Goal: Task Accomplishment & Management: Complete application form

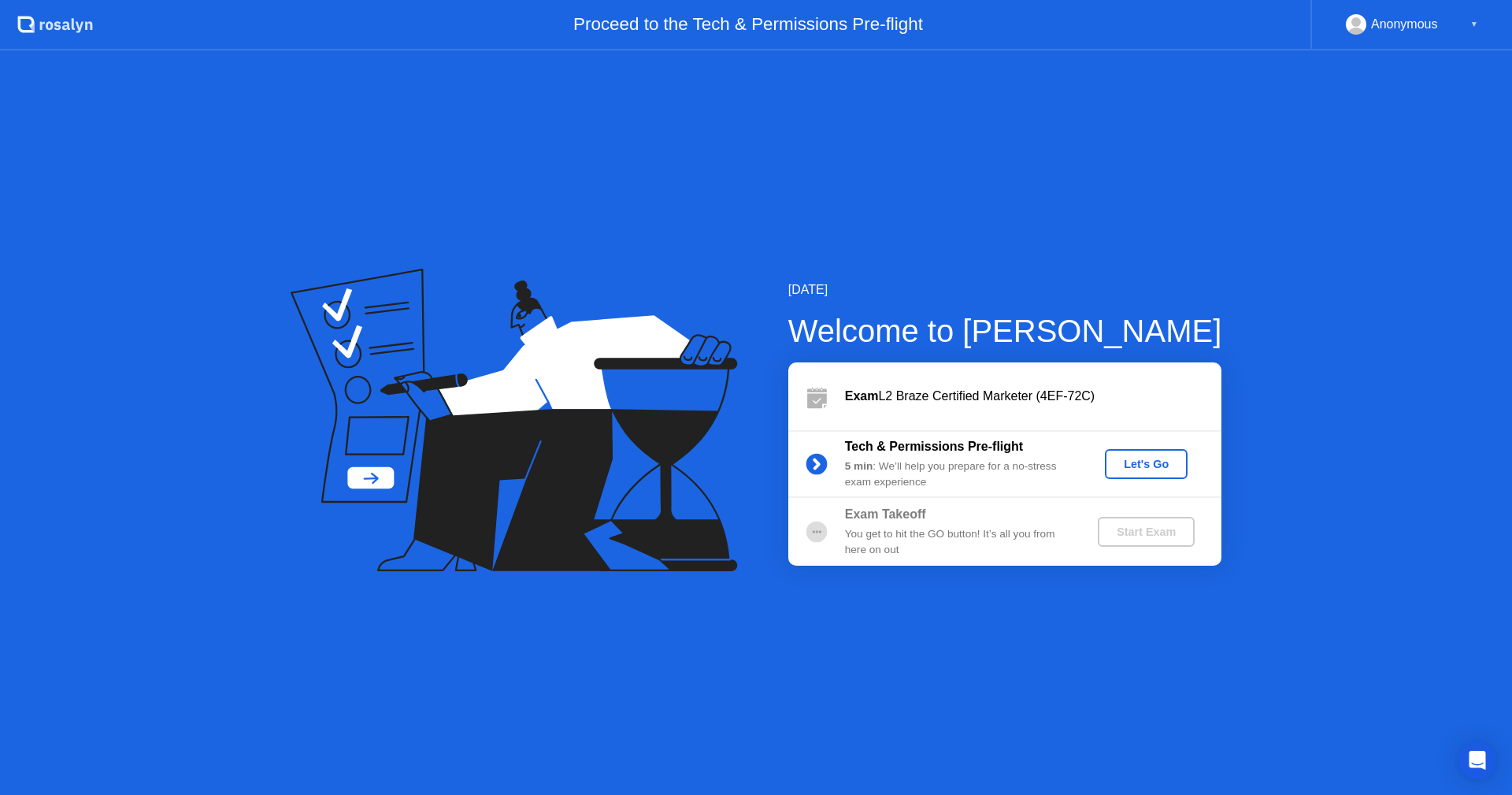
click at [1142, 483] on div "Tech & Permissions Pre-flight 5 min : We’ll help you prepare for a no-stress ex…" at bounding box center [1004, 463] width 433 height 68
click at [1141, 470] on div "Let's Go" at bounding box center [1146, 463] width 70 height 12
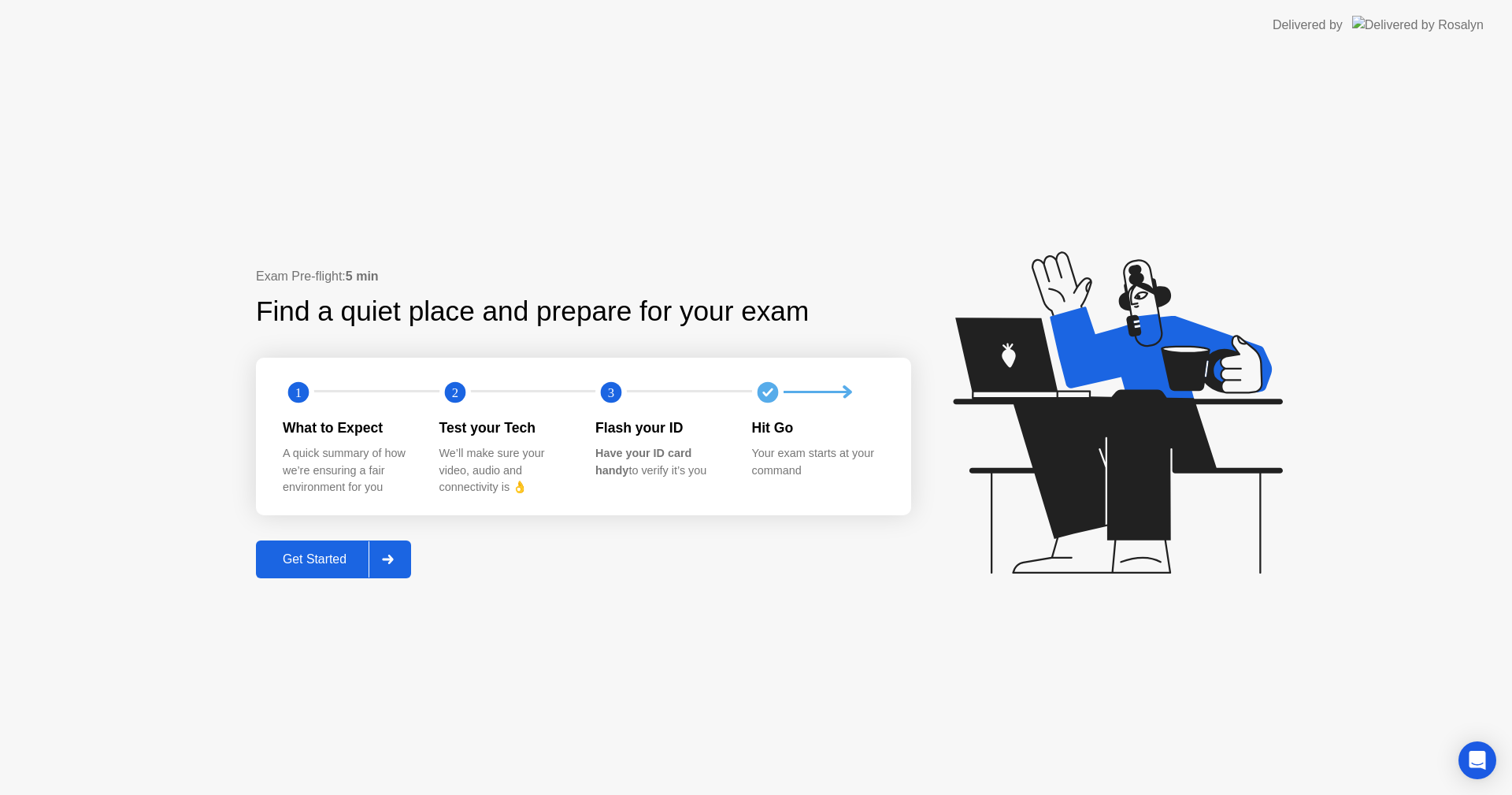
click at [269, 555] on div "Get Started" at bounding box center [314, 558] width 107 height 14
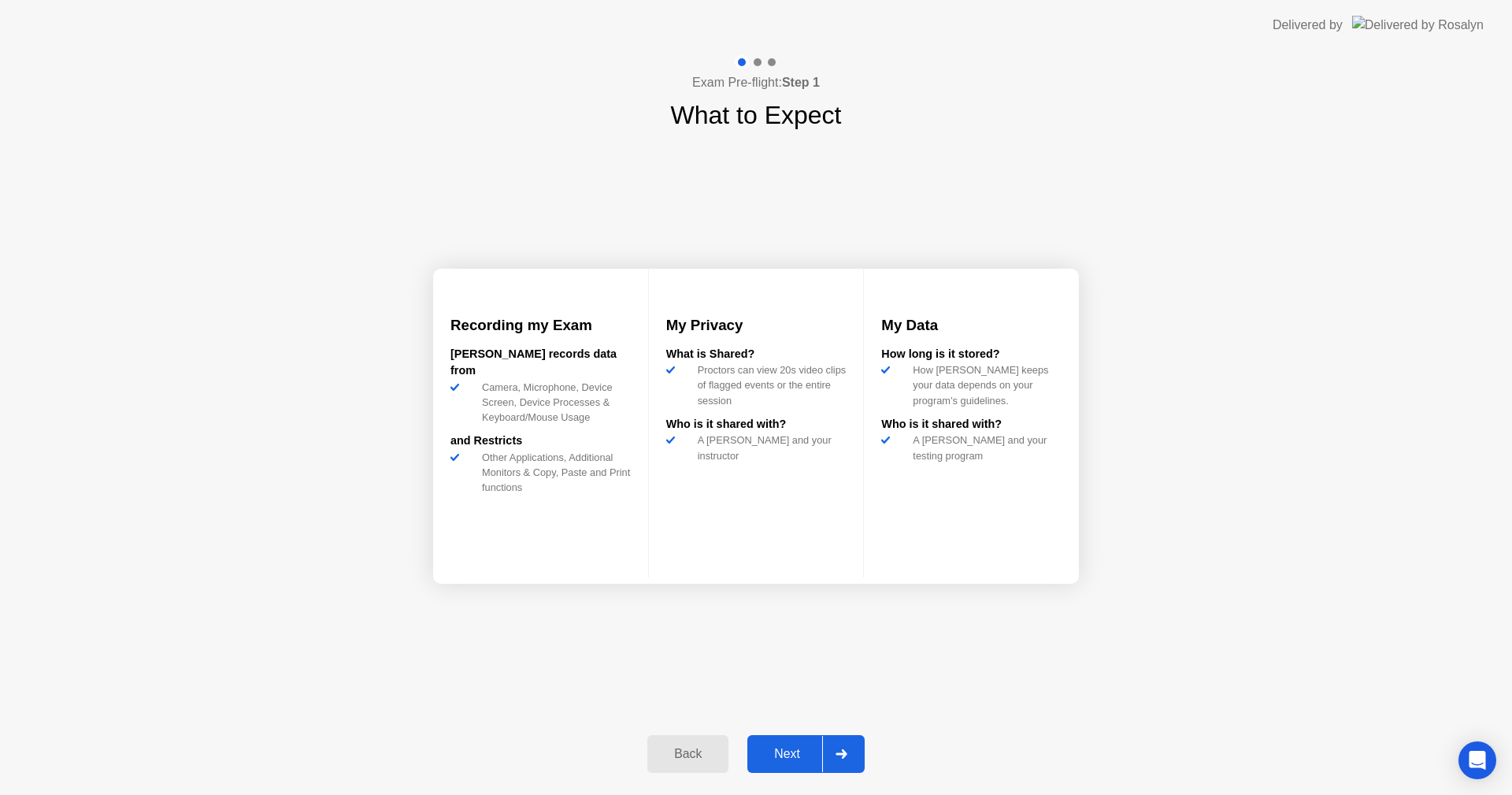
click at [799, 761] on div "Next" at bounding box center [787, 753] width 70 height 14
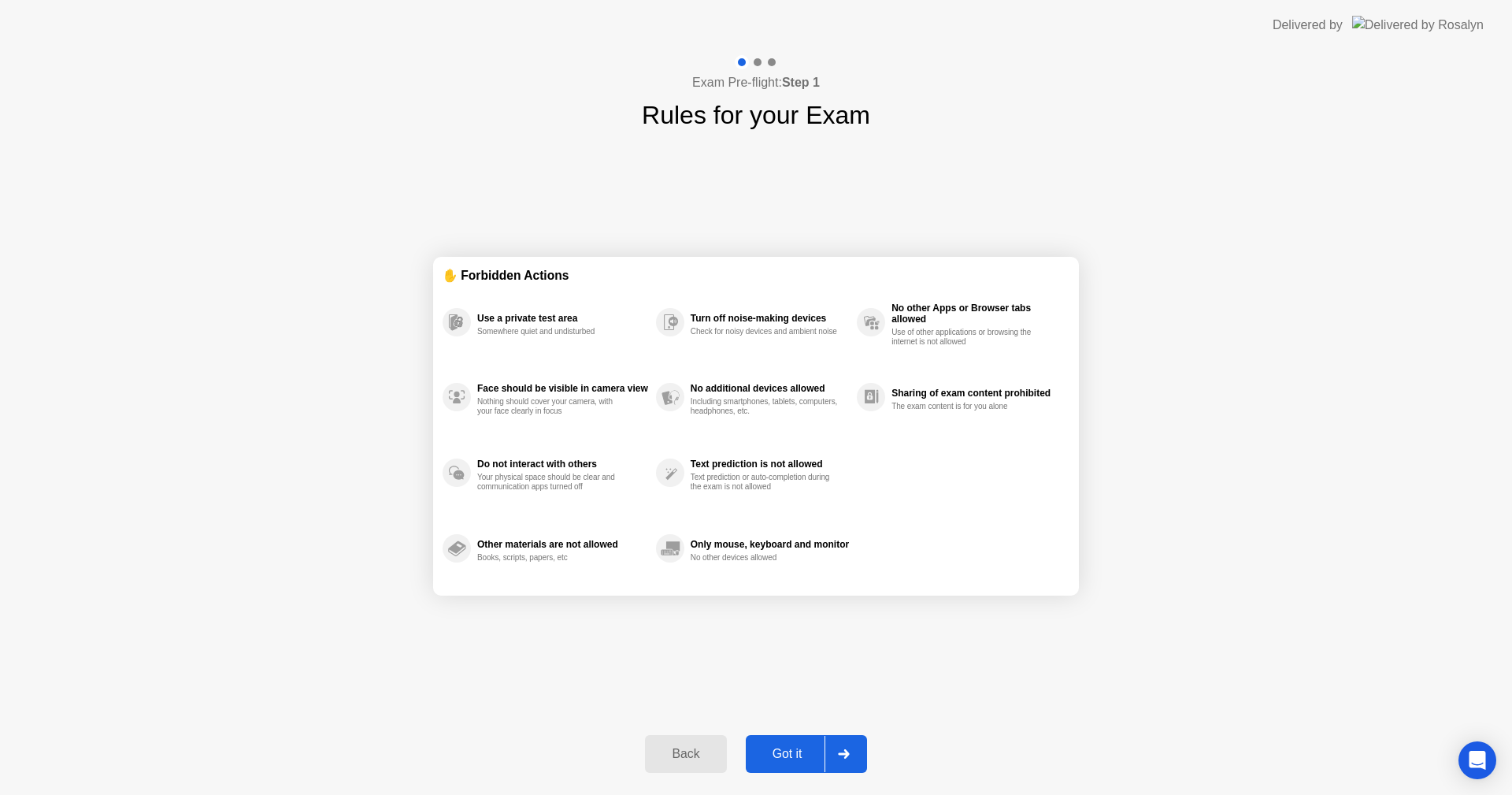
click at [786, 752] on div "Got it" at bounding box center [787, 753] width 74 height 14
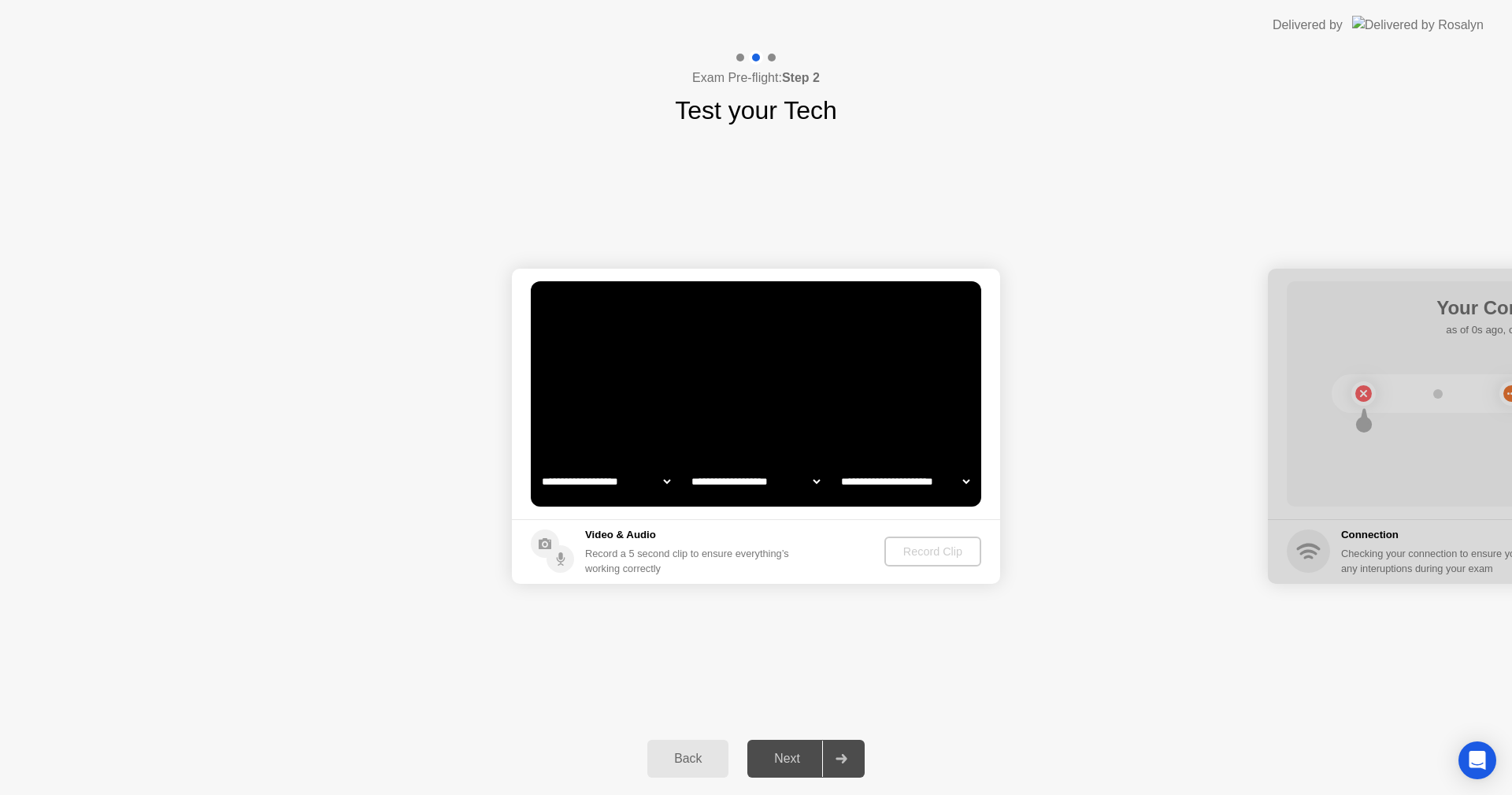
select select "**********"
select select "*******"
click at [947, 555] on div "Record Clip" at bounding box center [933, 551] width 85 height 12
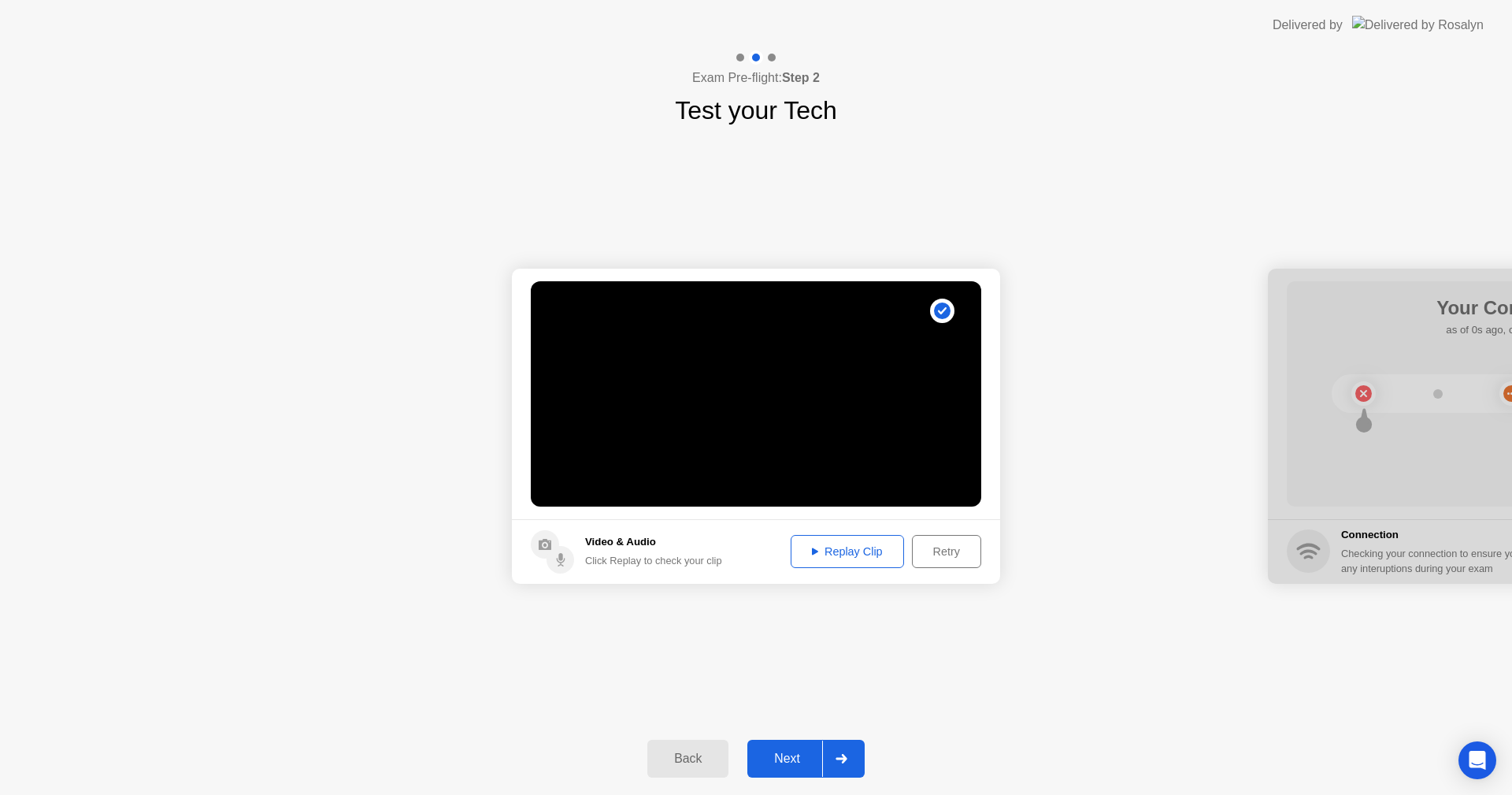
click at [795, 751] on div "Next" at bounding box center [787, 758] width 70 height 14
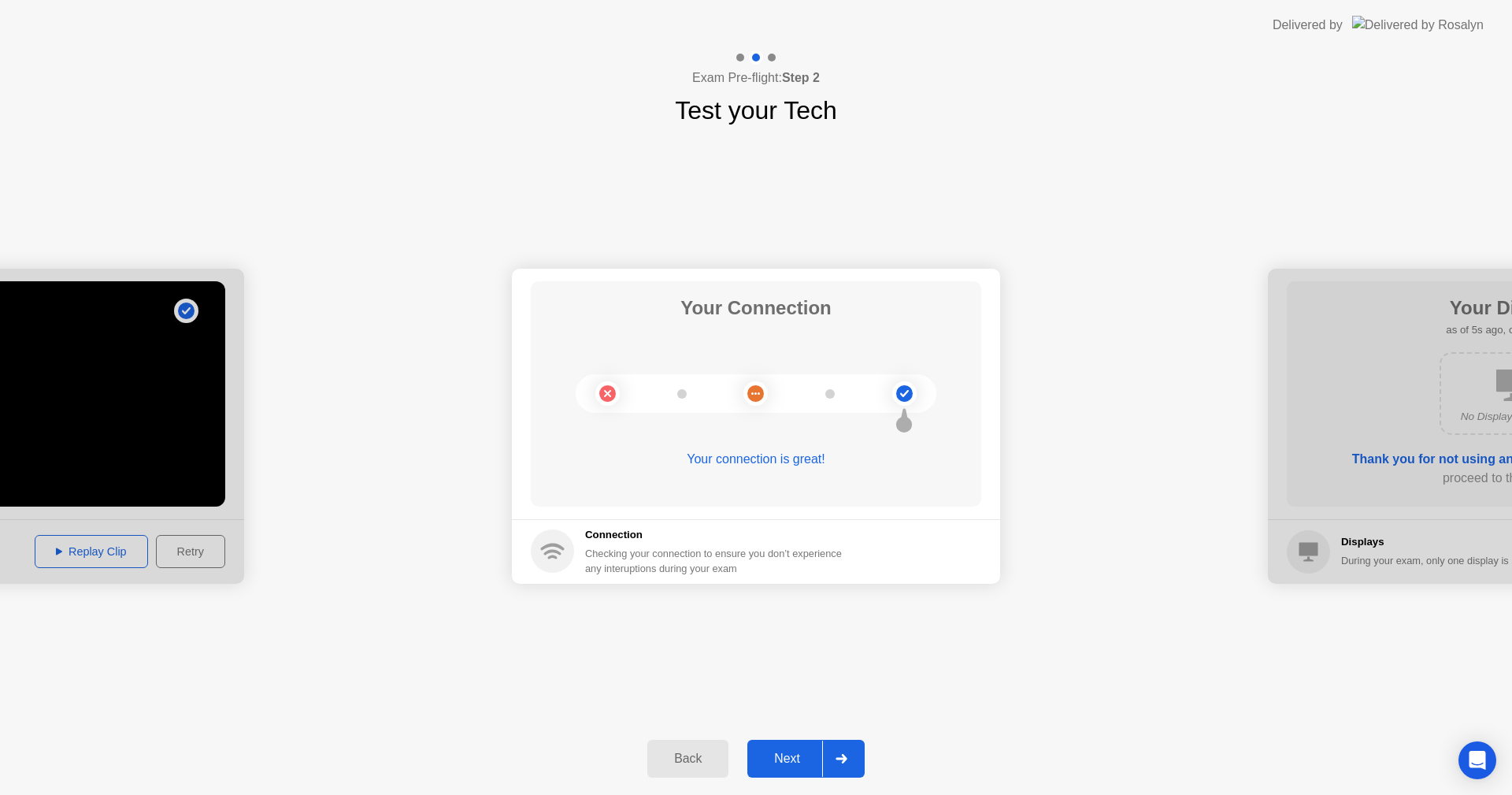
click at [762, 758] on div "Next" at bounding box center [787, 758] width 70 height 14
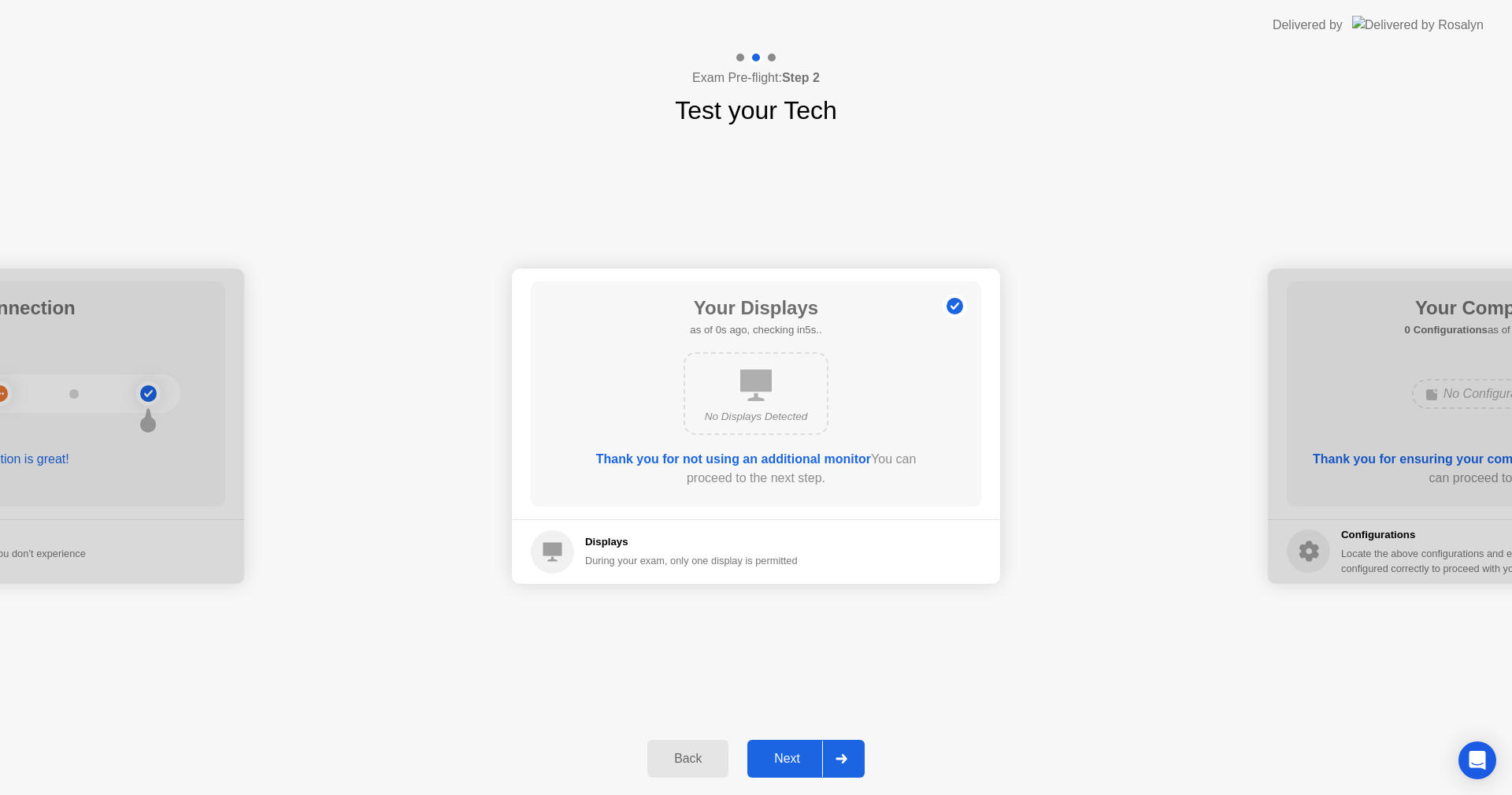
click at [799, 759] on div "Next" at bounding box center [787, 758] width 70 height 14
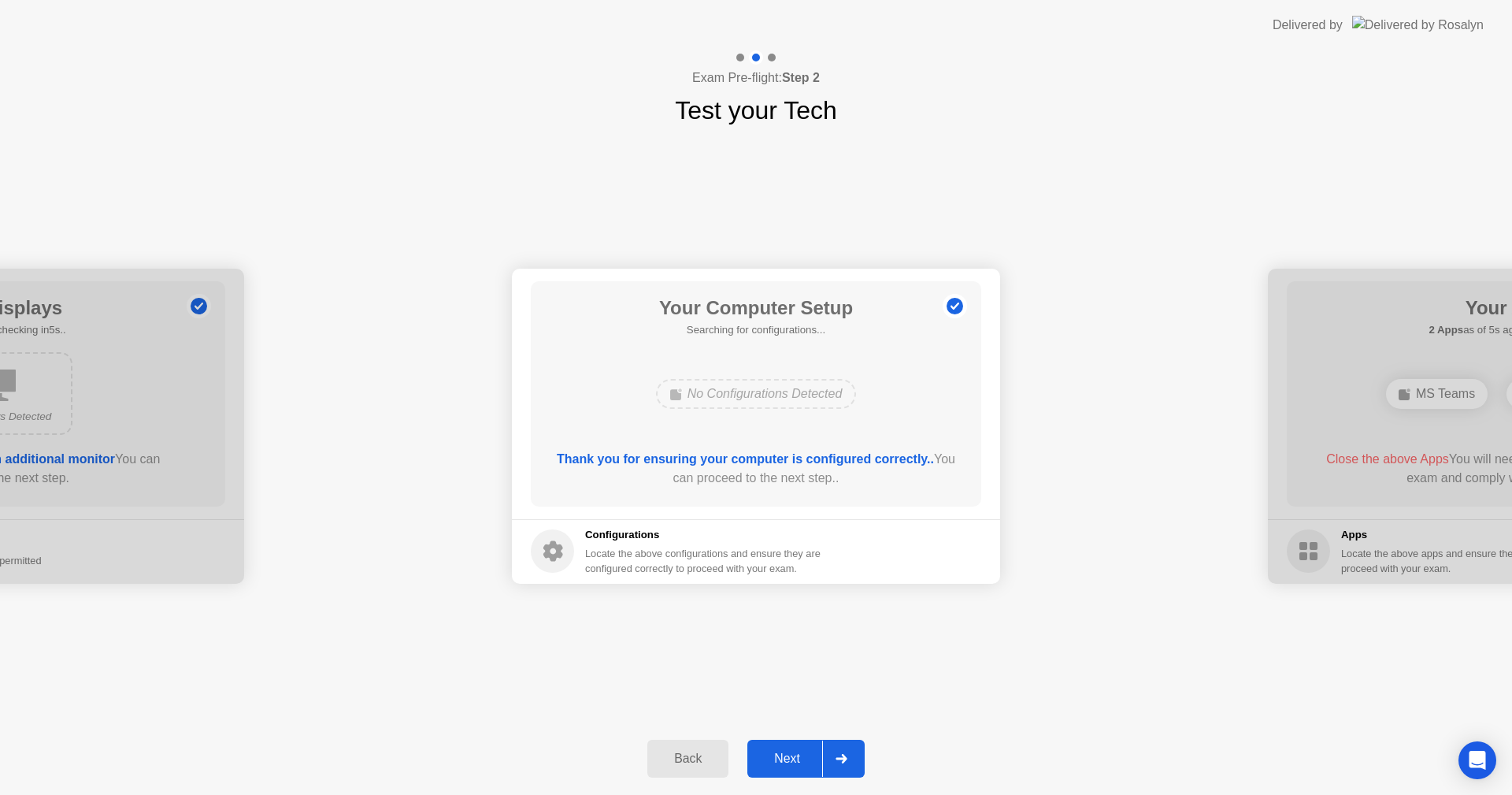
click at [799, 759] on div "Next" at bounding box center [787, 758] width 70 height 14
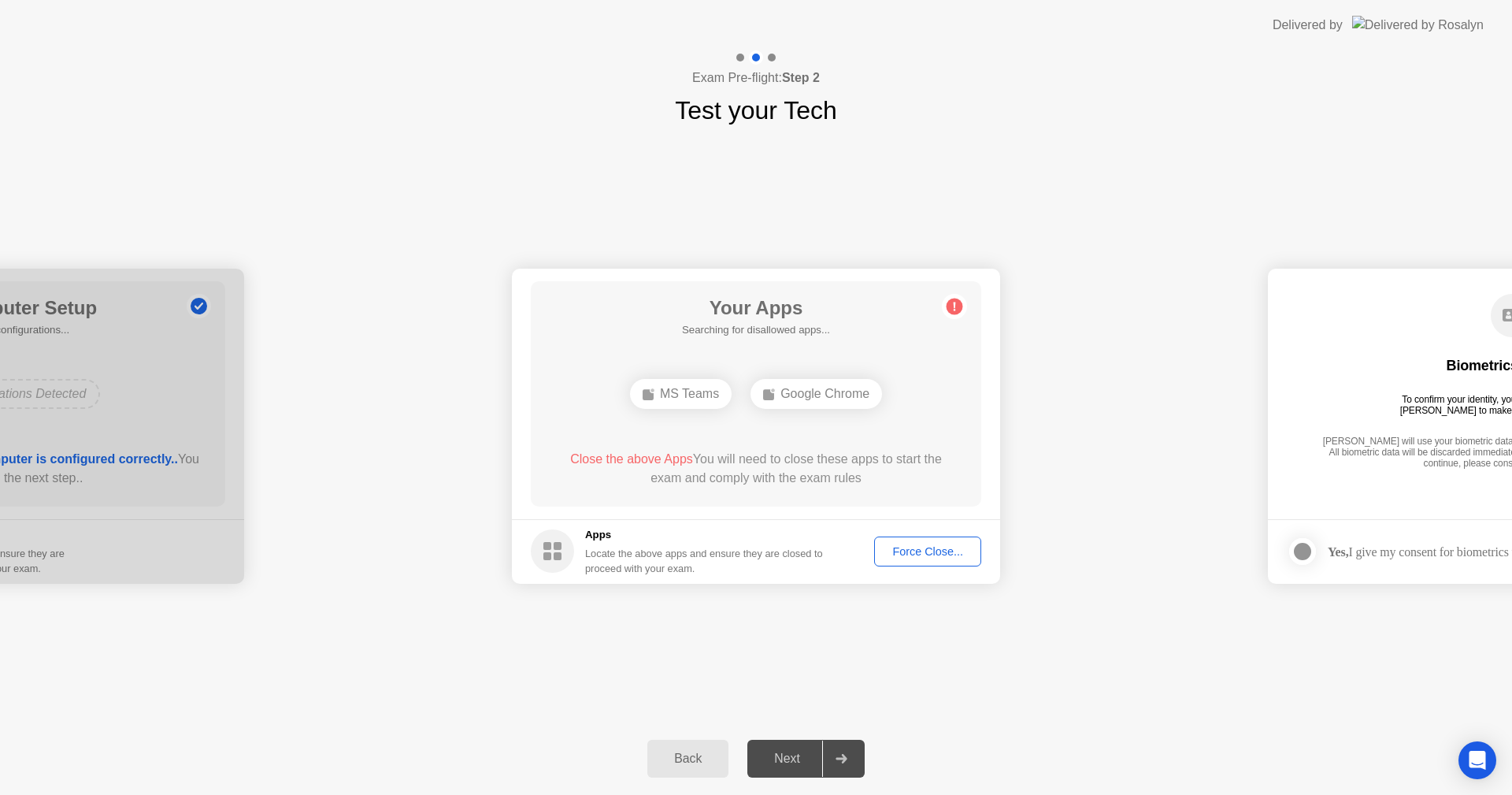
click at [934, 553] on div "Force Close..." at bounding box center [927, 551] width 96 height 12
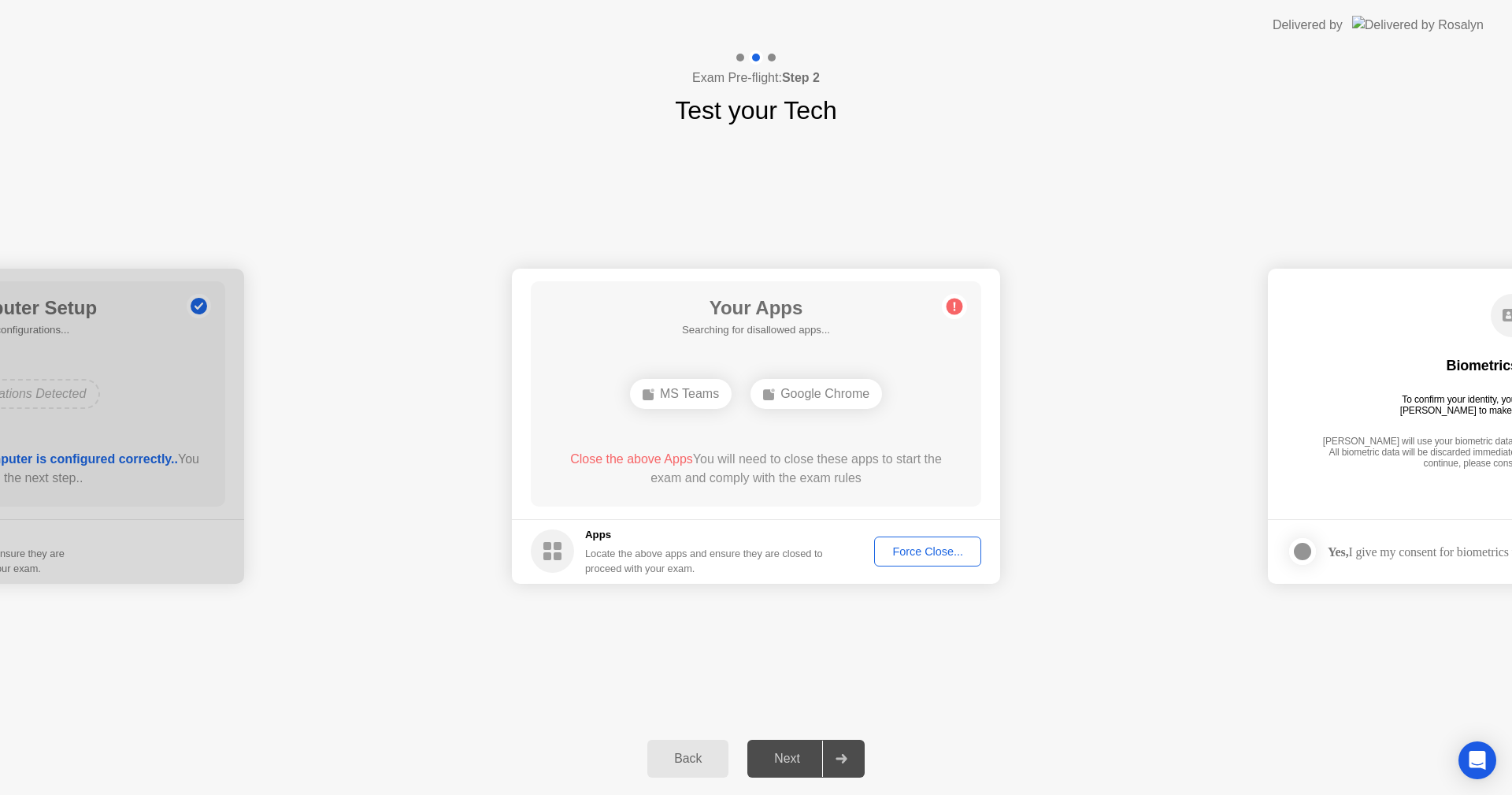
click at [997, 630] on div "**********" at bounding box center [756, 426] width 1512 height 593
click at [946, 659] on div "**********" at bounding box center [756, 426] width 1512 height 593
click at [927, 552] on div "Force Close..." at bounding box center [927, 551] width 96 height 12
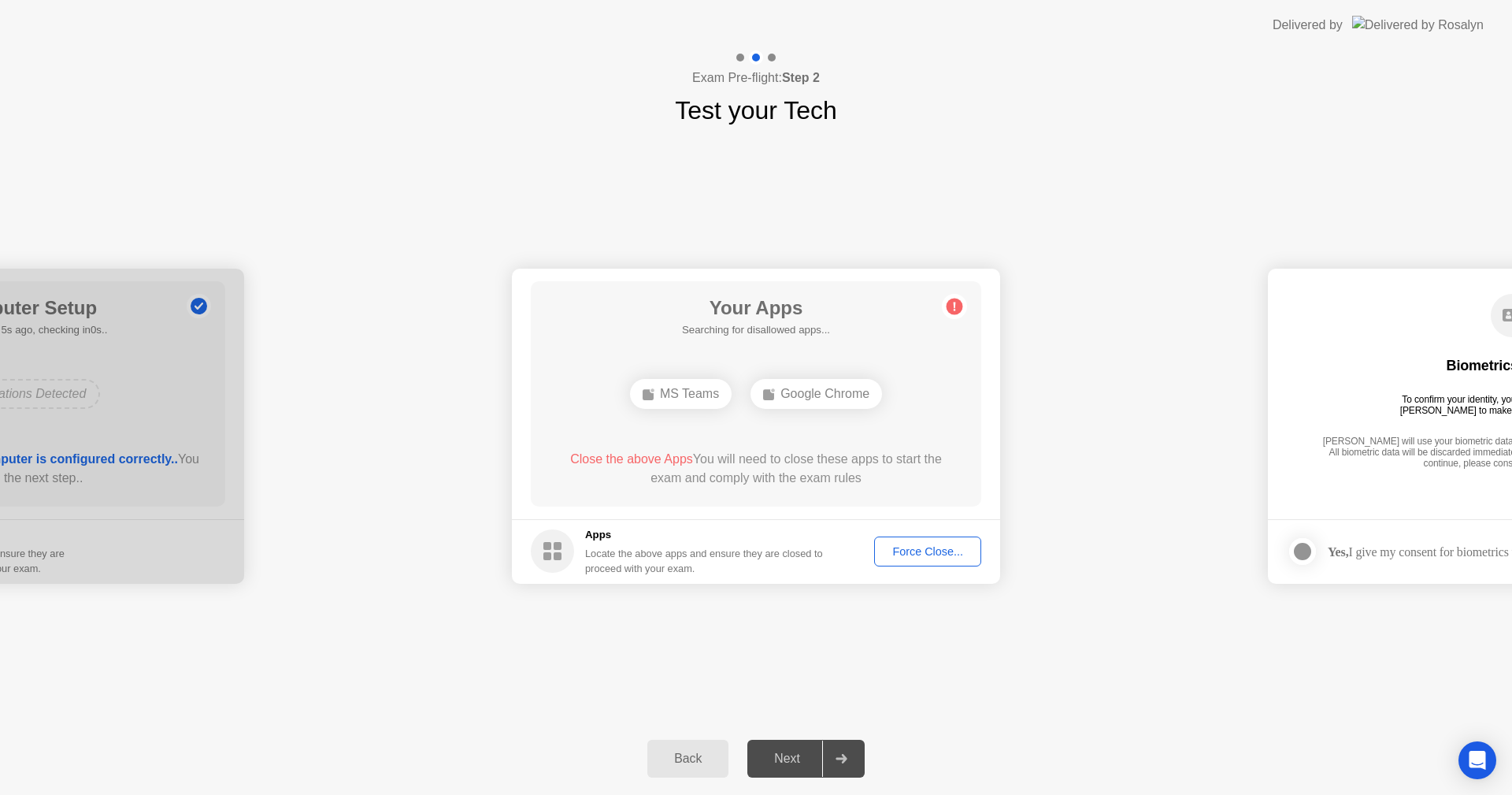
click at [940, 545] on div "Force Close..." at bounding box center [927, 551] width 96 height 12
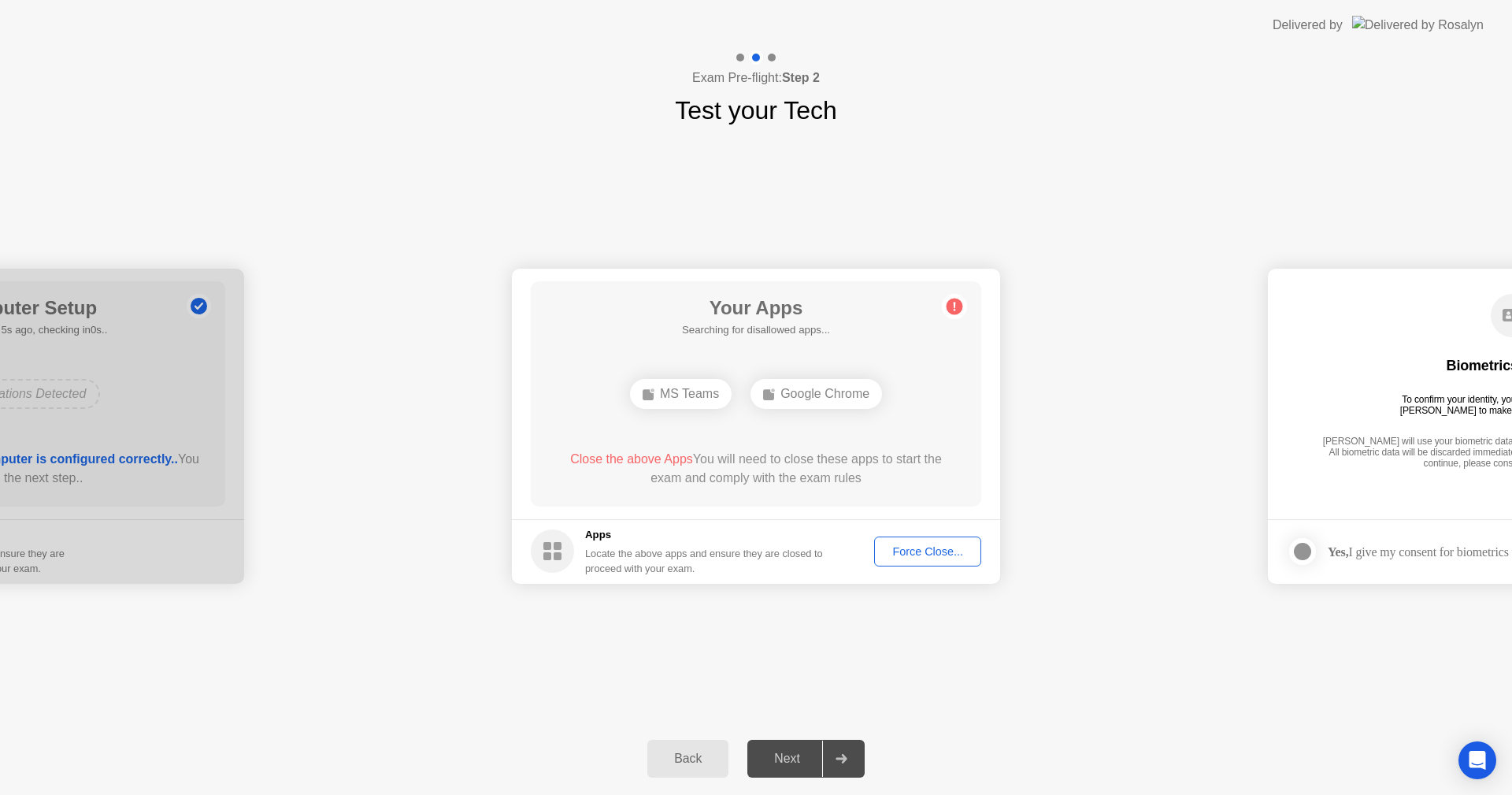
click at [866, 364] on div "Your Apps Searching for disallowed apps... MS Teams Google Chrome Close the abo…" at bounding box center [756, 394] width 451 height 225
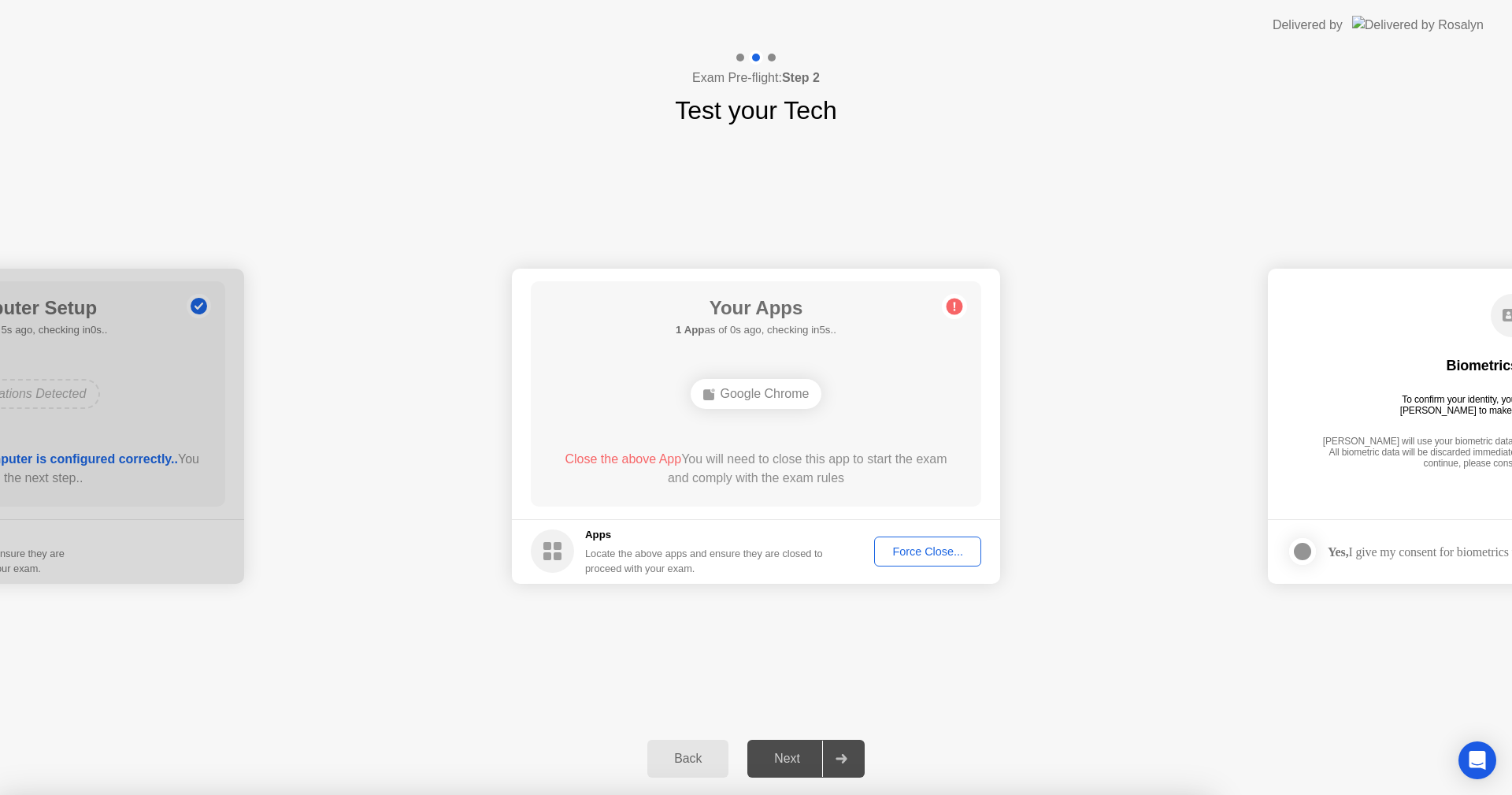
drag, startPoint x: 637, startPoint y: 370, endPoint x: 791, endPoint y: 392, distance: 155.6
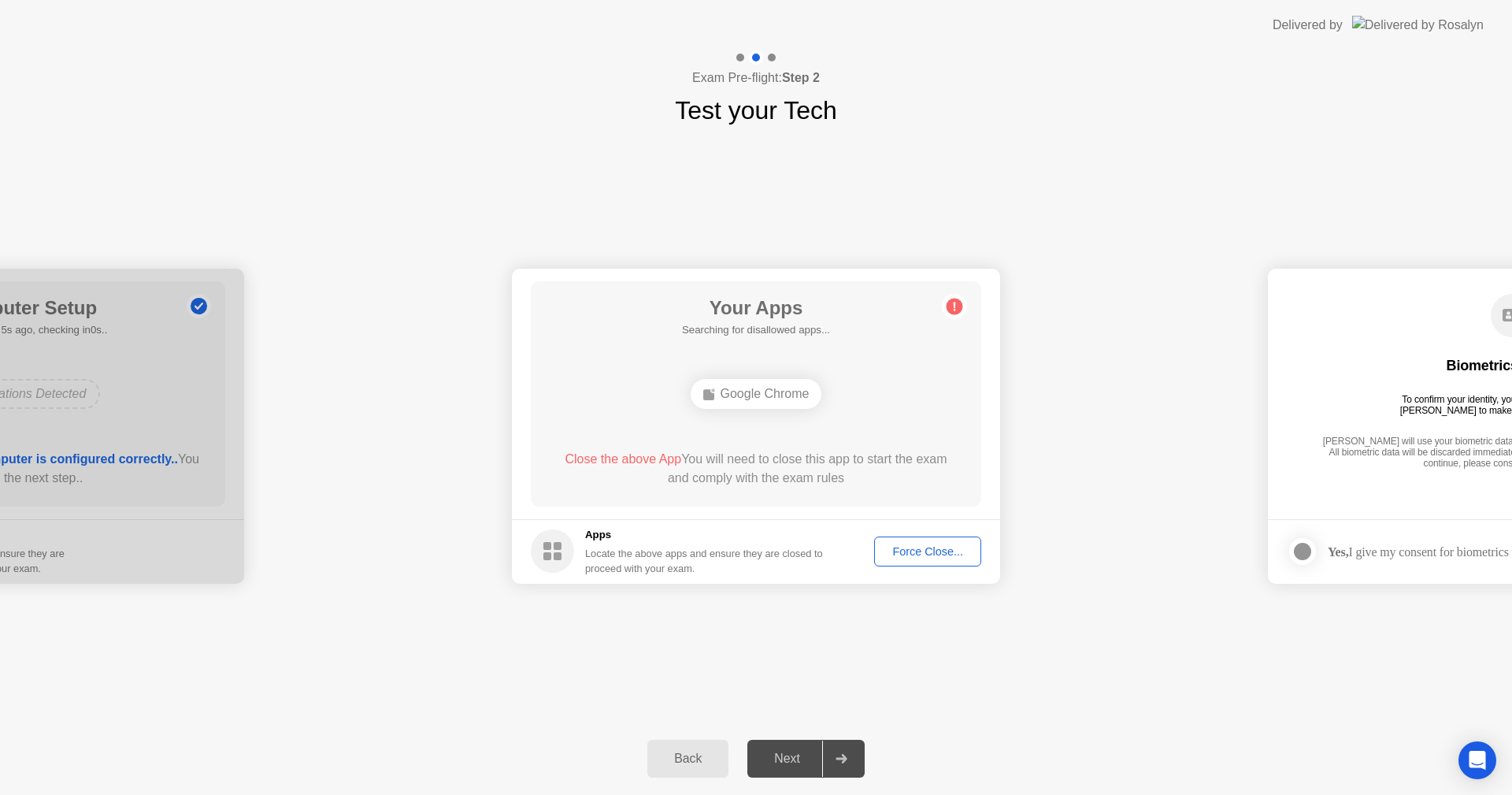
click at [919, 392] on div "Google Chrome" at bounding box center [755, 394] width 360 height 43
click at [1187, 644] on div "**********" at bounding box center [756, 426] width 1512 height 593
click at [804, 462] on div "Close the above App You will need to close this app to start the exam and compl…" at bounding box center [756, 469] width 405 height 38
click at [922, 551] on div "Force Close..." at bounding box center [927, 551] width 96 height 12
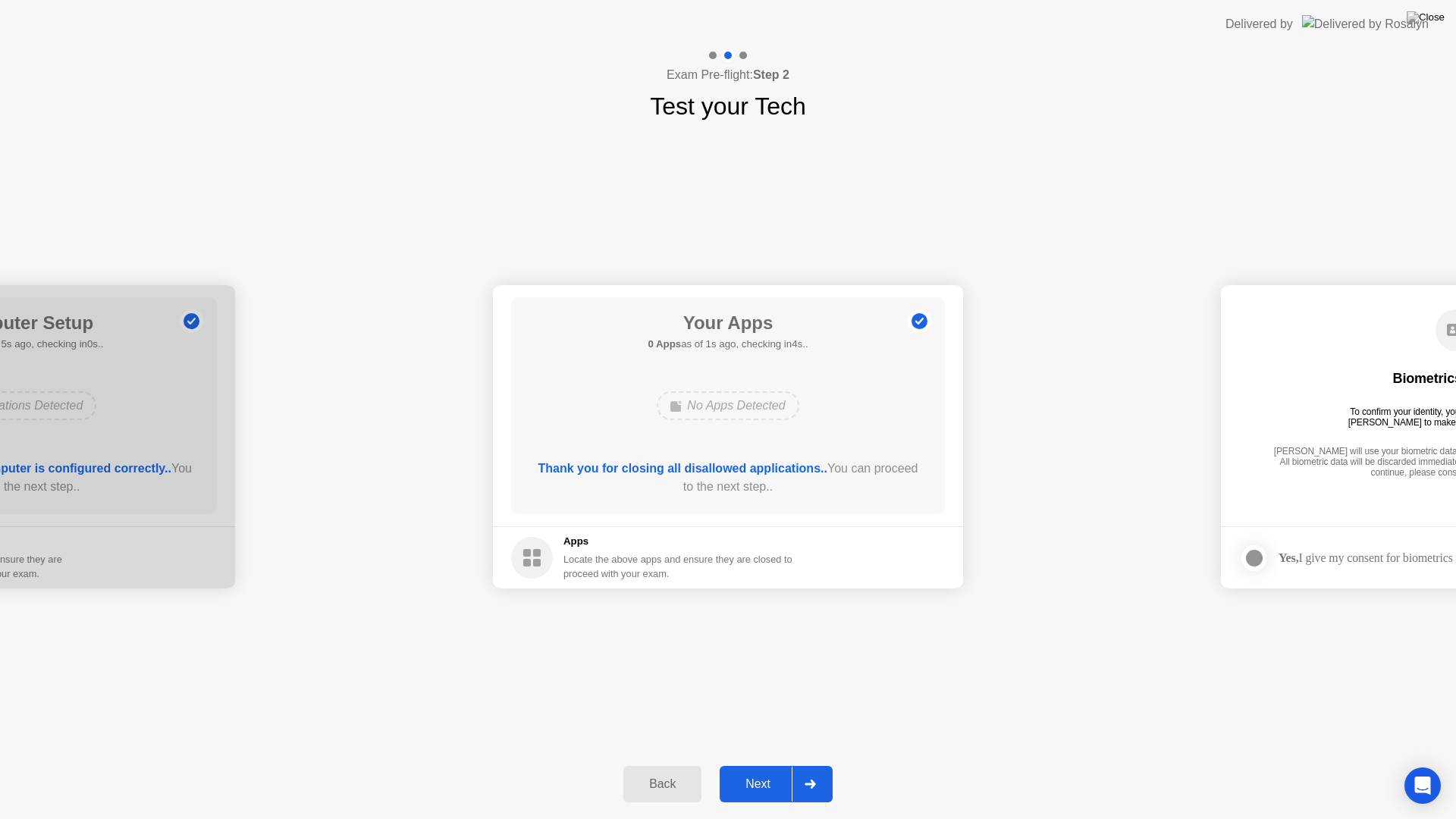
click at [764, 765] on div "Next" at bounding box center [758, 784] width 68 height 14
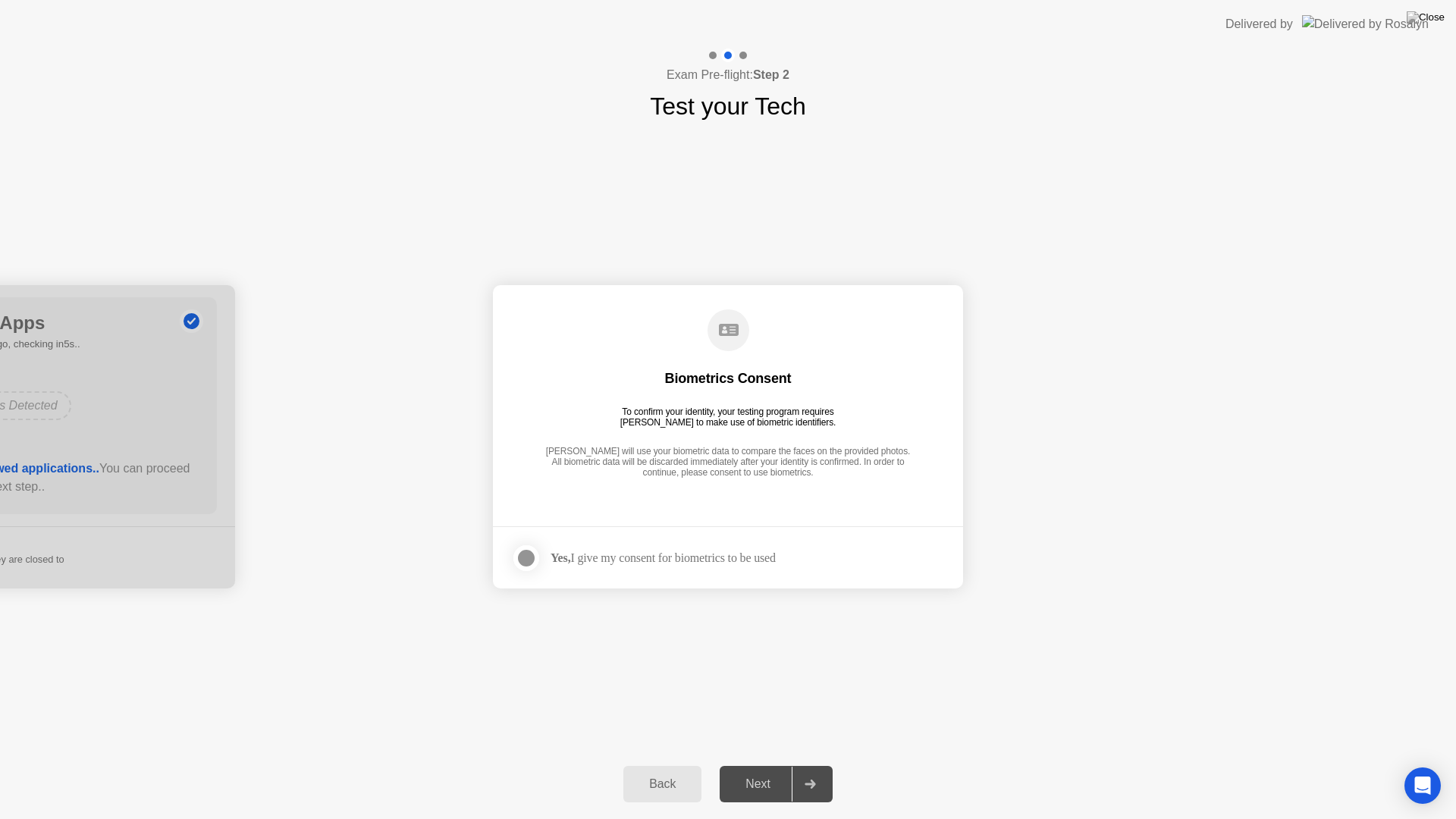
click at [527, 558] on div at bounding box center [527, 559] width 18 height 18
click at [762, 765] on div "Next" at bounding box center [758, 784] width 68 height 14
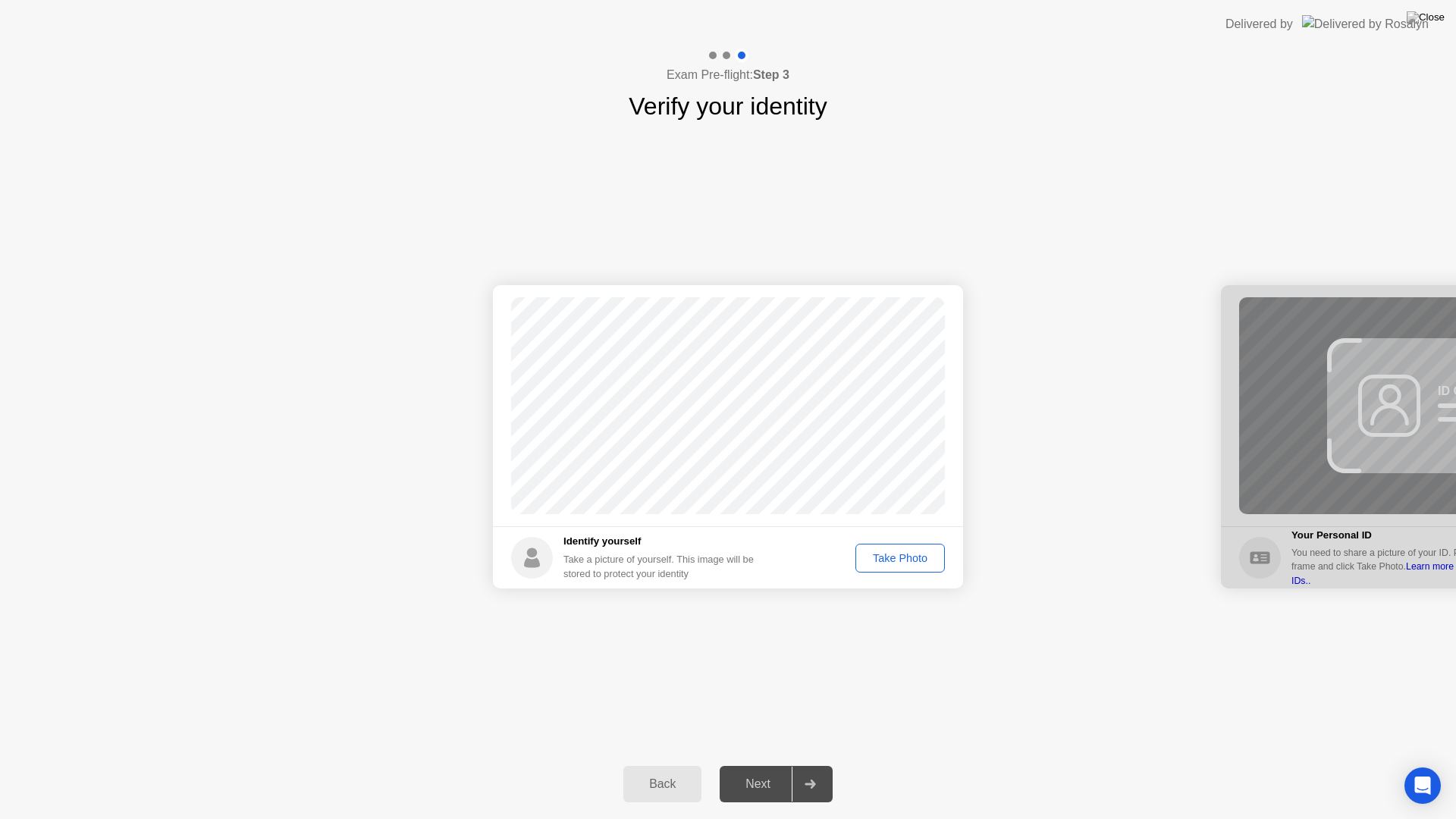
click at [897, 562] on div "Take Photo" at bounding box center [900, 558] width 79 height 12
click at [761, 765] on button "Next" at bounding box center [776, 784] width 113 height 37
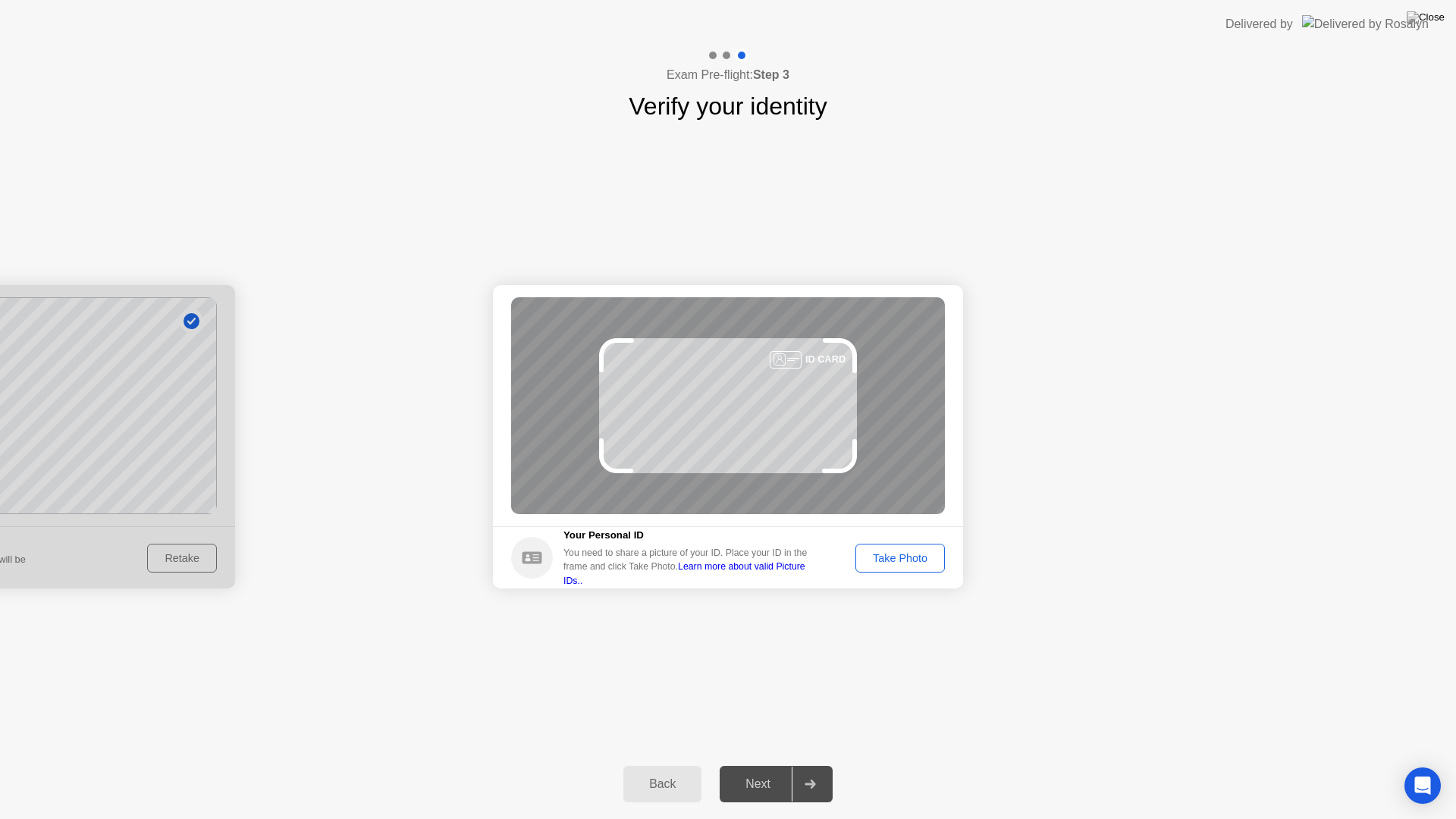
click at [904, 556] on div "Take Photo" at bounding box center [900, 558] width 79 height 12
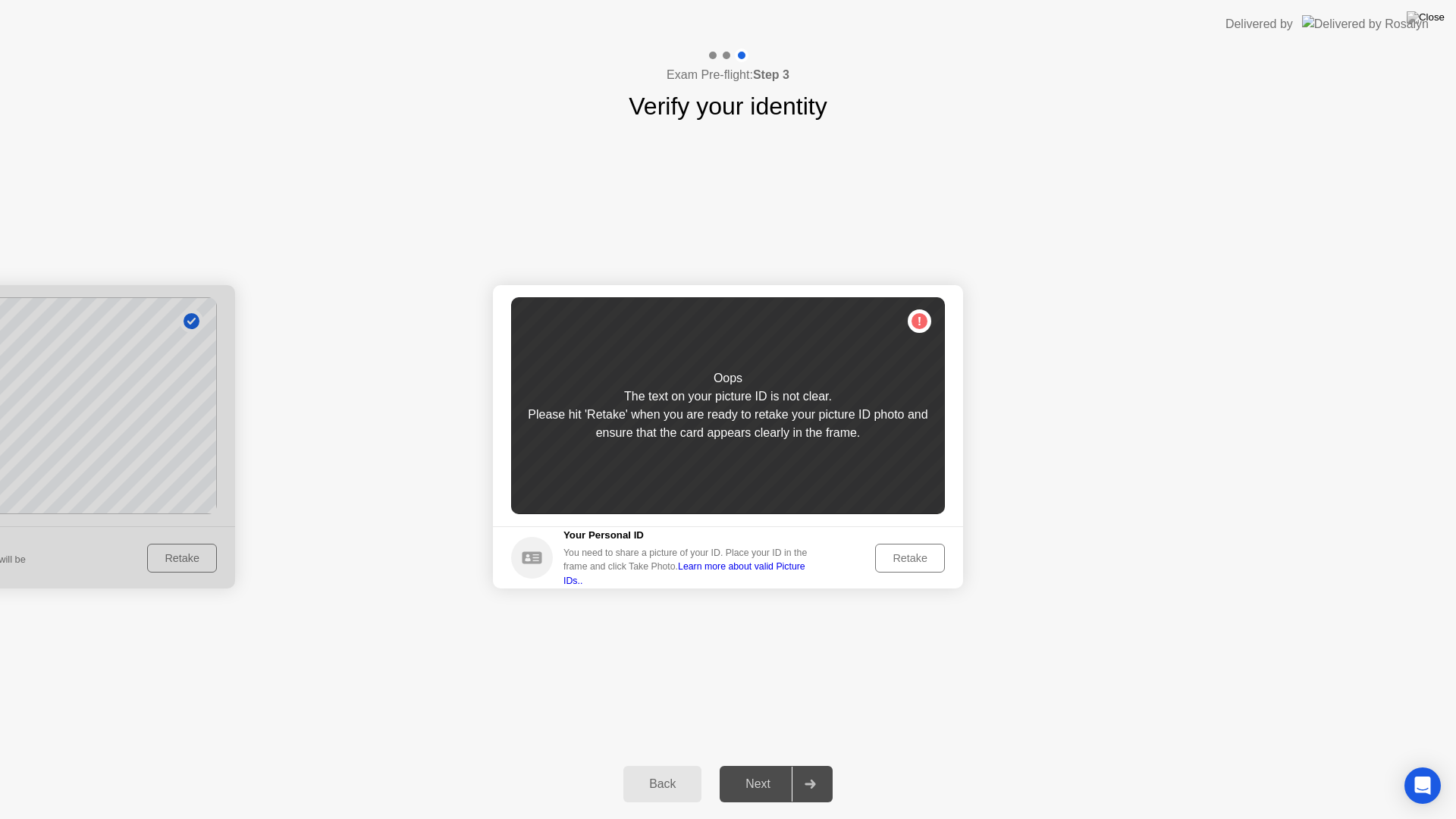
click at [918, 553] on div "Retake" at bounding box center [909, 558] width 60 height 12
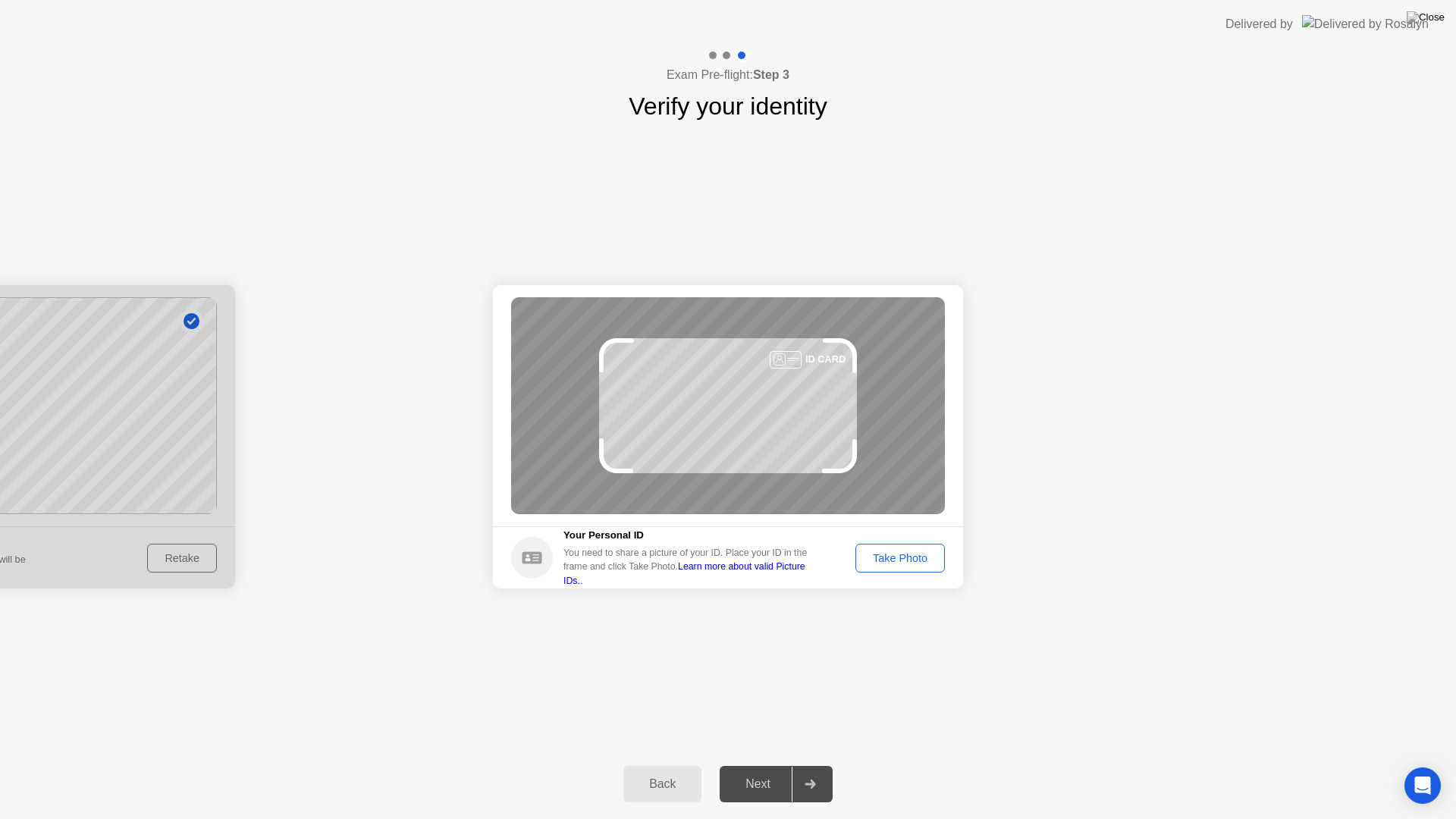
click at [909, 562] on div "Take Photo" at bounding box center [900, 558] width 79 height 12
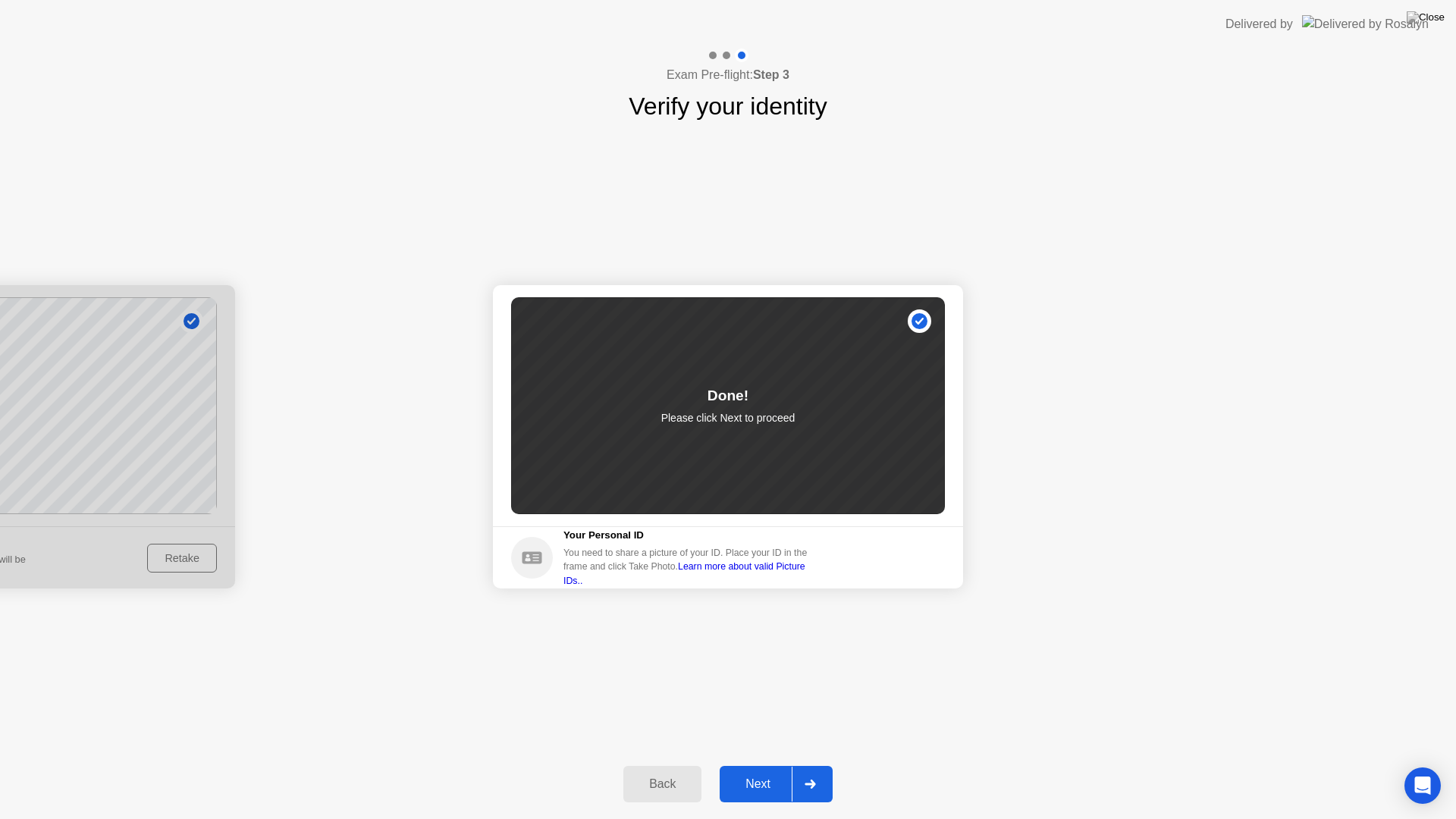
click at [761, 765] on div "Next" at bounding box center [758, 784] width 68 height 14
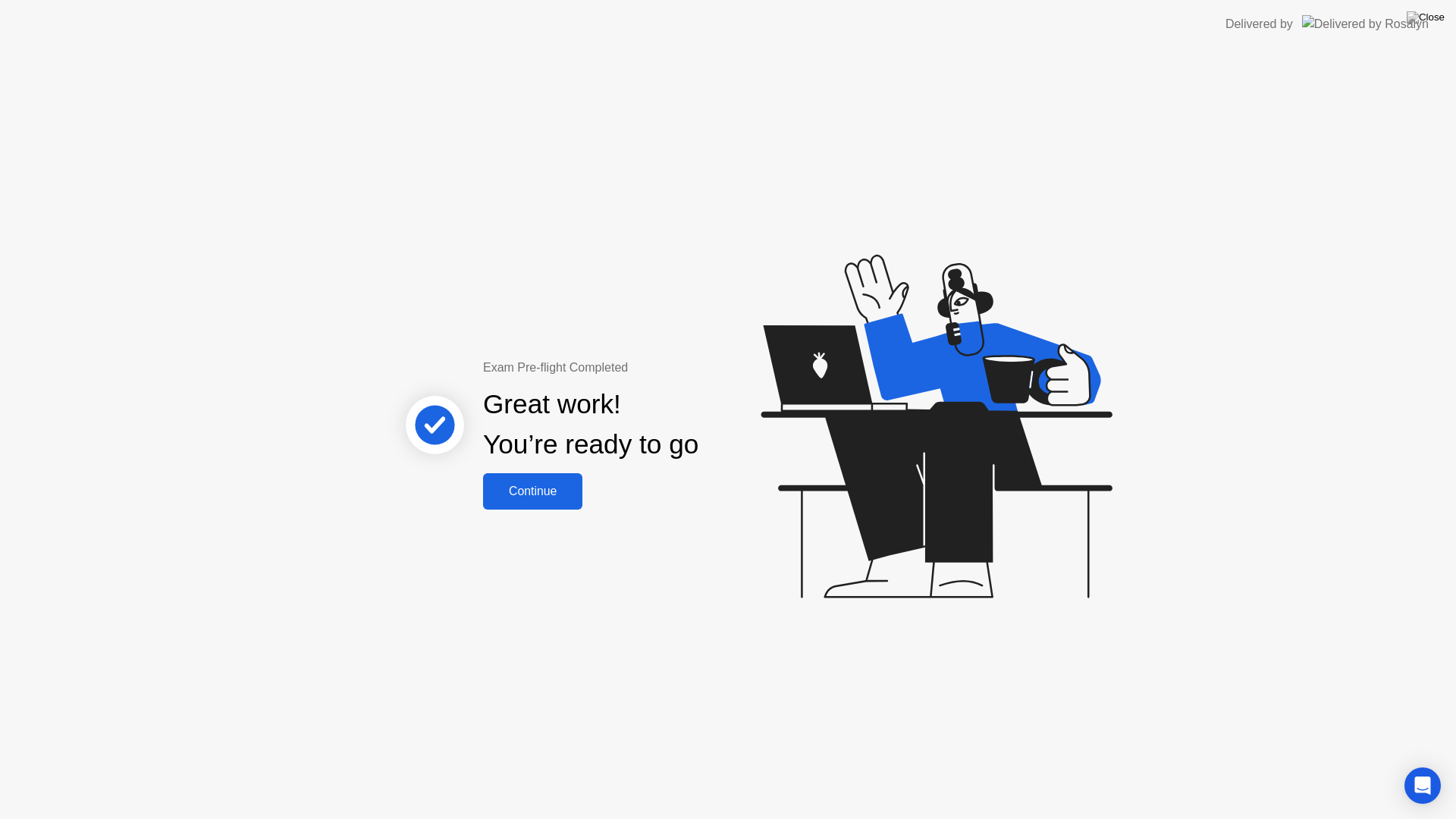
click at [561, 487] on div "Continue" at bounding box center [532, 491] width 91 height 14
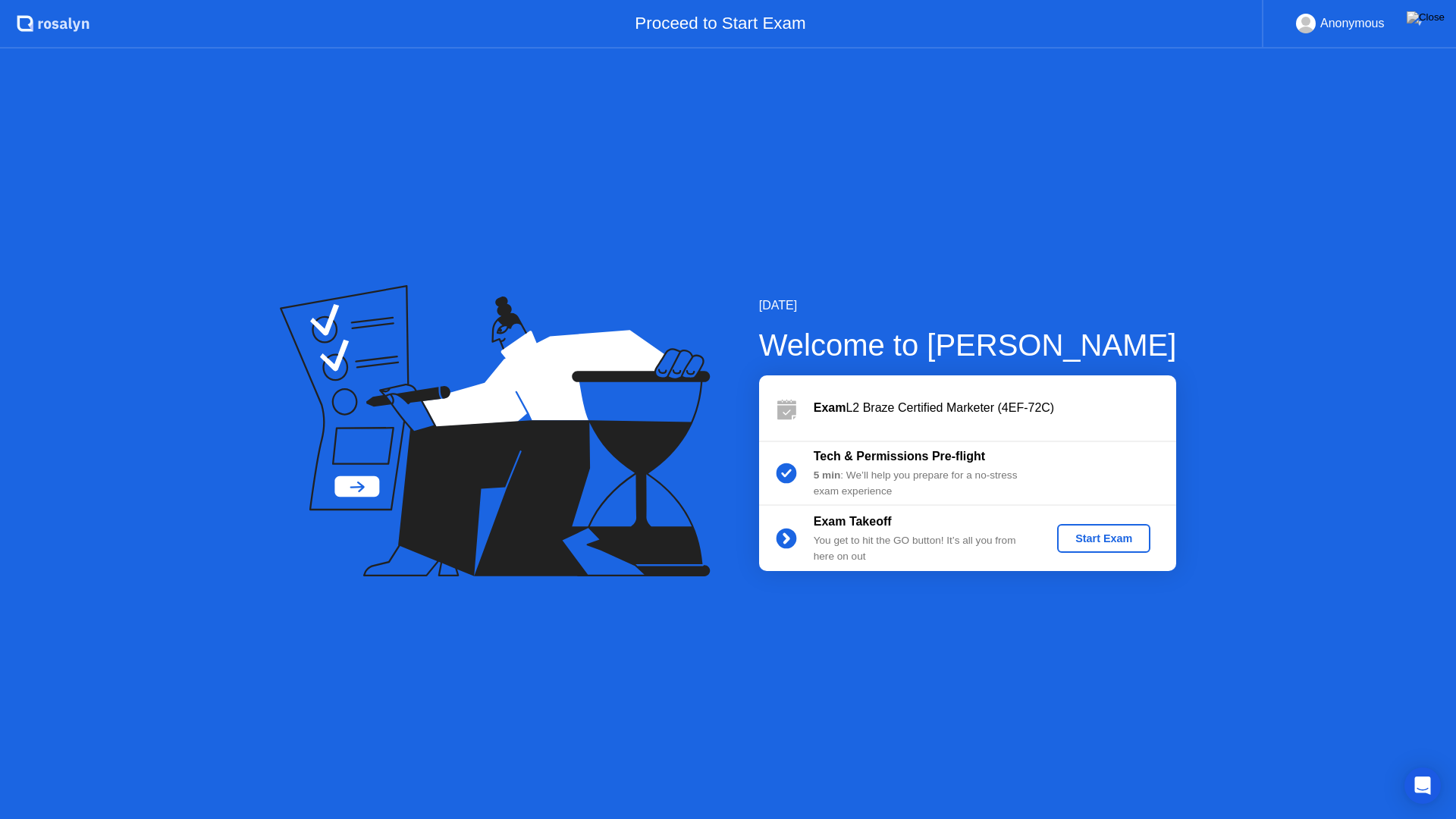
click at [1114, 541] on div "Start Exam" at bounding box center [1103, 538] width 81 height 12
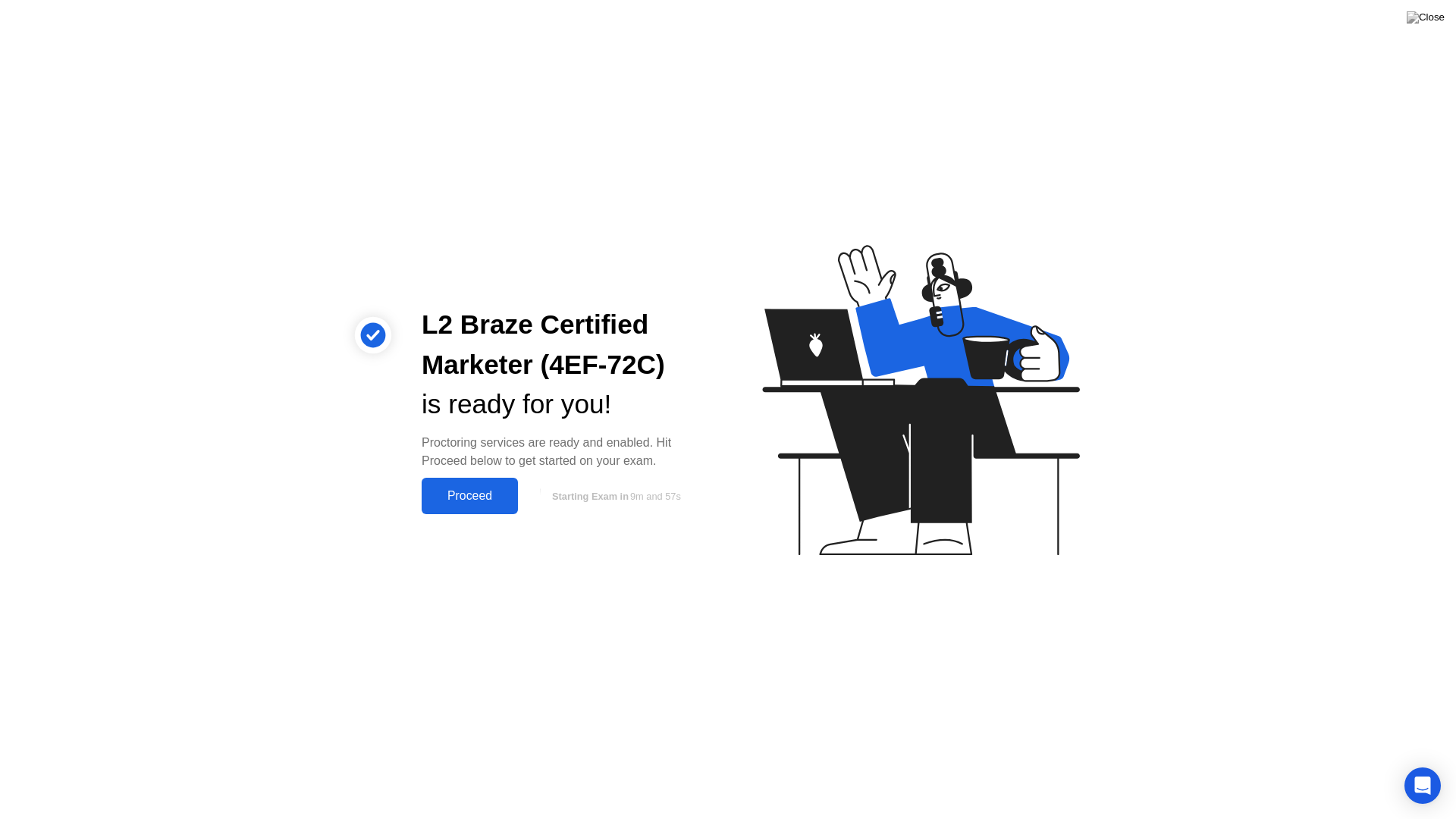
click at [462, 501] on div "Proceed" at bounding box center [469, 496] width 87 height 14
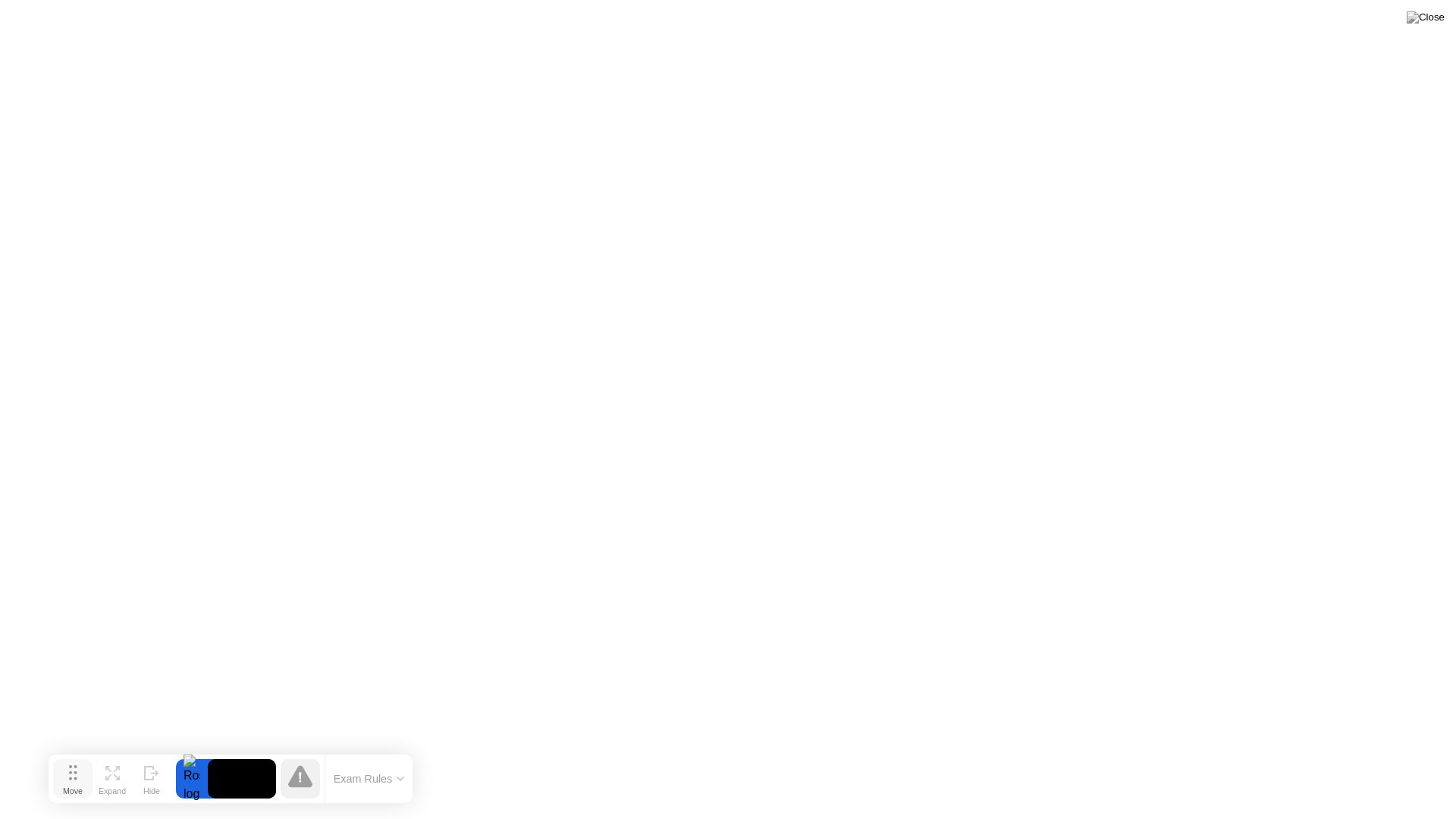
drag, startPoint x: 568, startPoint y: 793, endPoint x: 71, endPoint y: 778, distance: 497.2
click at [71, 765] on circle at bounding box center [70, 779] width 3 height 3
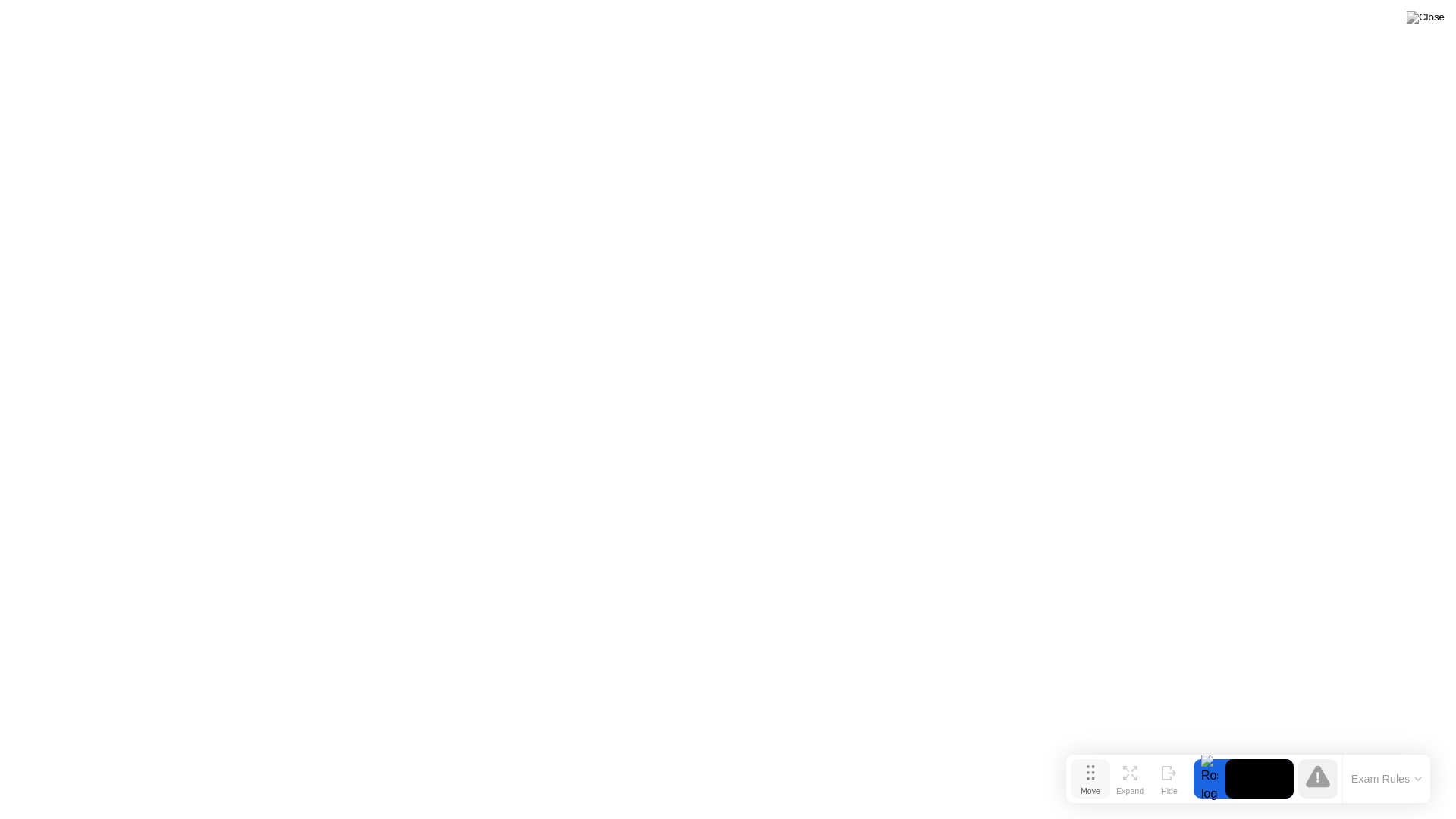
drag, startPoint x: 73, startPoint y: 782, endPoint x: 1092, endPoint y: 782, distance: 1019.0
click at [1092, 765] on div "Move" at bounding box center [1091, 792] width 20 height 9
